Goal: Download file/media

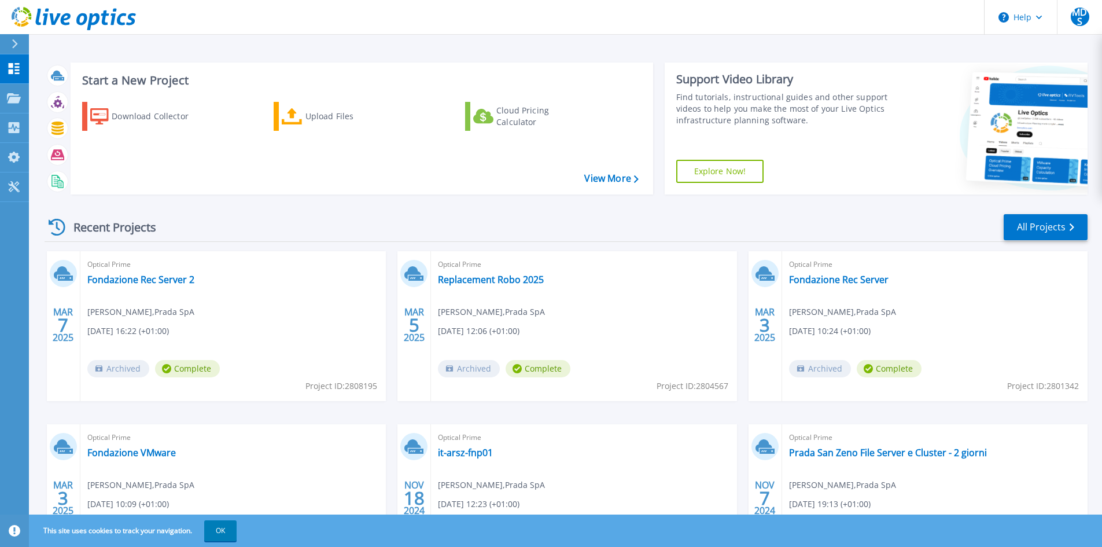
click at [234, 209] on div "Recent Projects All Projects MAR 7 2025 Optical Prime Fondazione Rec Server 2 M…" at bounding box center [566, 405] width 1043 height 403
click at [222, 527] on button "OK" at bounding box center [220, 530] width 32 height 21
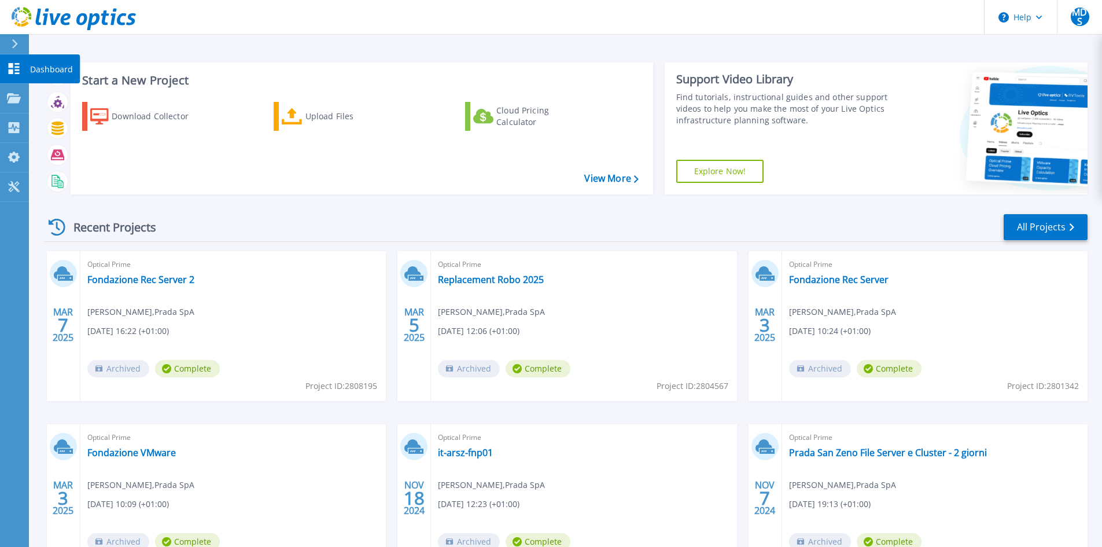
click at [19, 68] on icon at bounding box center [14, 68] width 11 height 11
click at [133, 120] on div "Download Collector" at bounding box center [158, 116] width 93 height 23
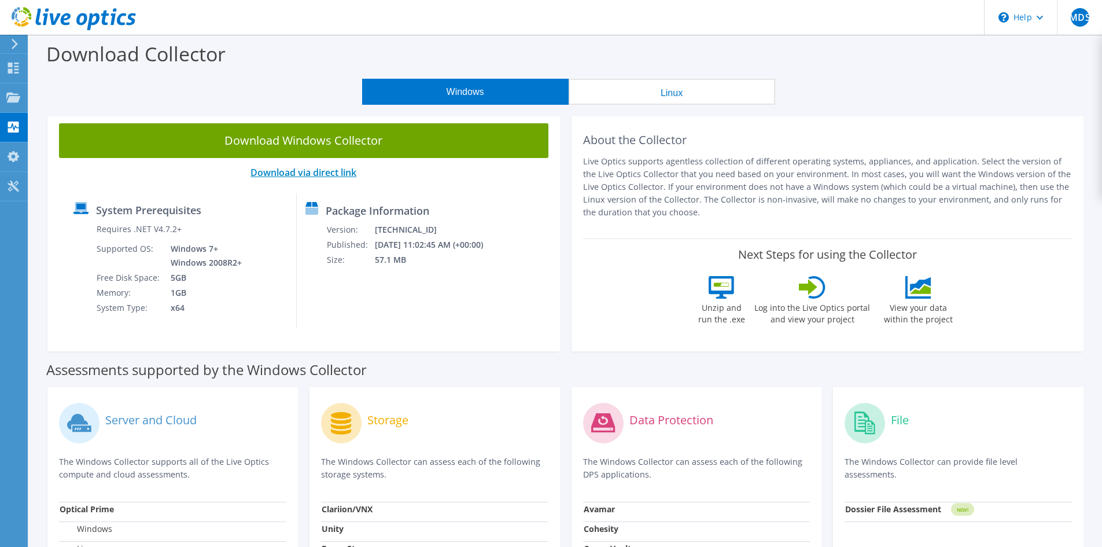
click at [338, 170] on link "Download via direct link" at bounding box center [304, 172] width 106 height 13
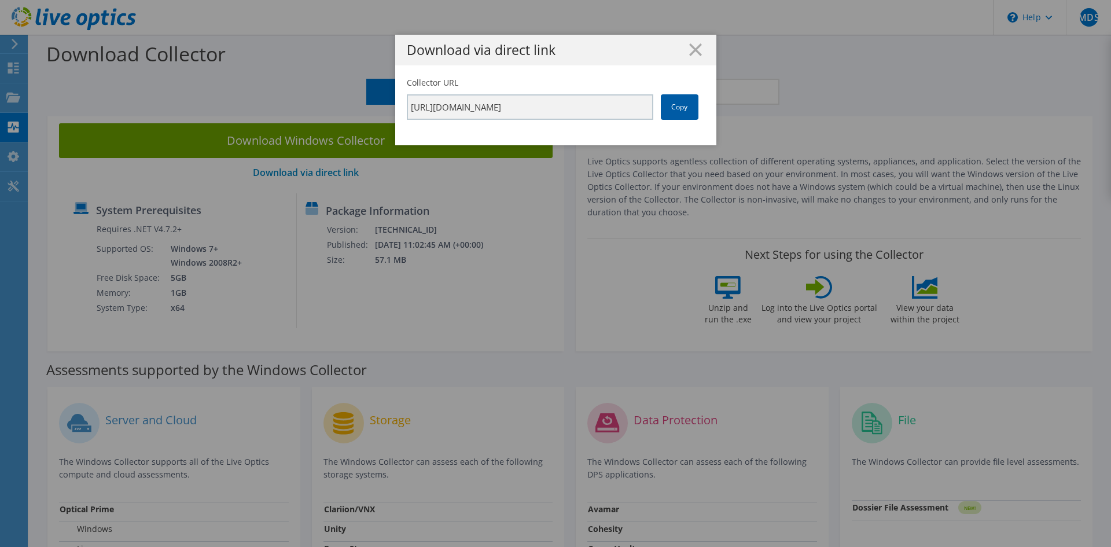
click at [681, 105] on link "Copy" at bounding box center [680, 106] width 38 height 25
click at [683, 113] on link "Copy" at bounding box center [680, 106] width 38 height 25
click at [695, 51] on icon at bounding box center [695, 49] width 13 height 13
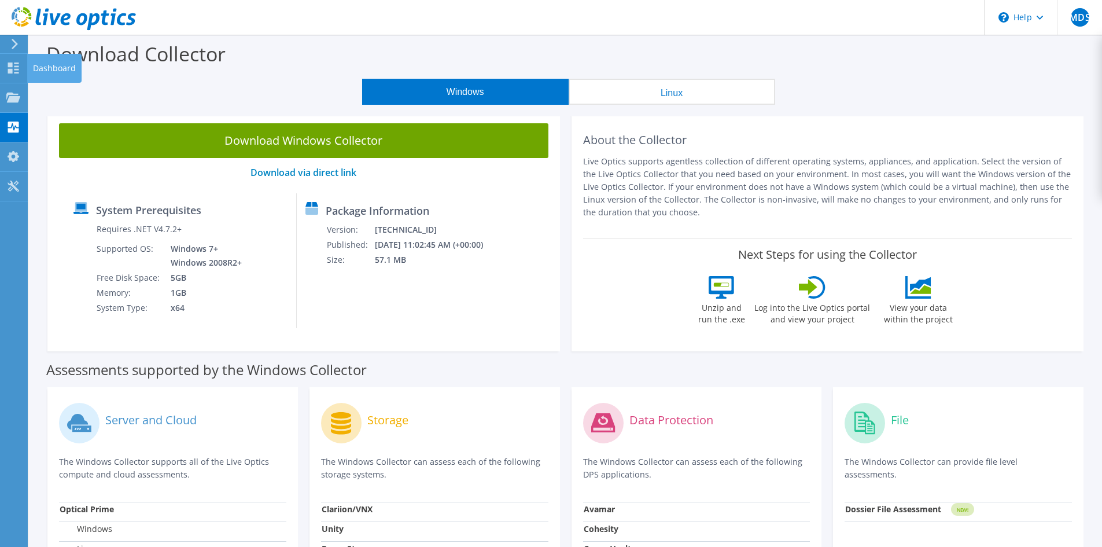
click at [39, 77] on div "Dashboard" at bounding box center [54, 68] width 54 height 29
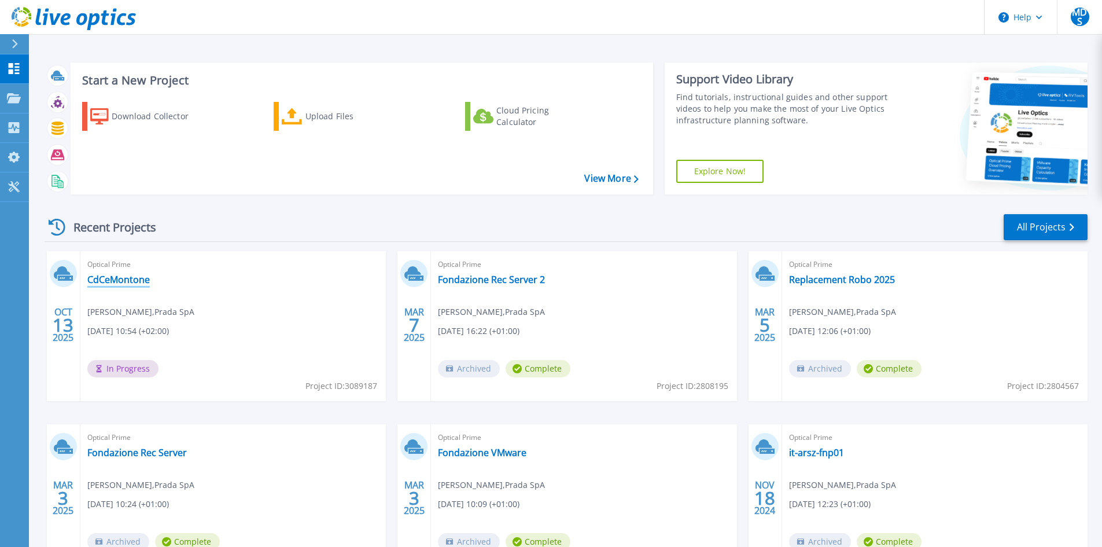
click at [117, 281] on link "CdCeMontone" at bounding box center [118, 280] width 62 height 12
